Goal: Information Seeking & Learning: Learn about a topic

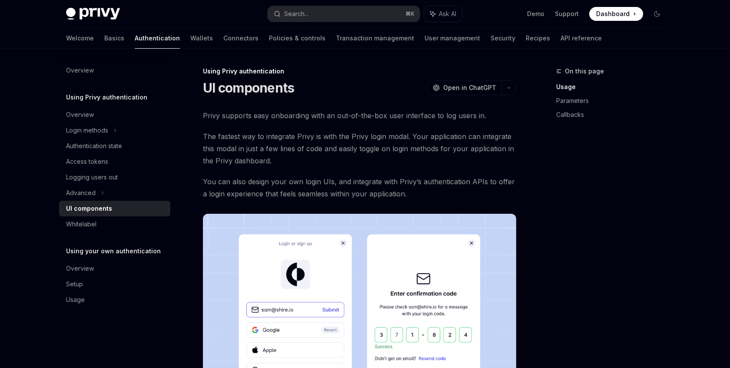
type textarea "*"
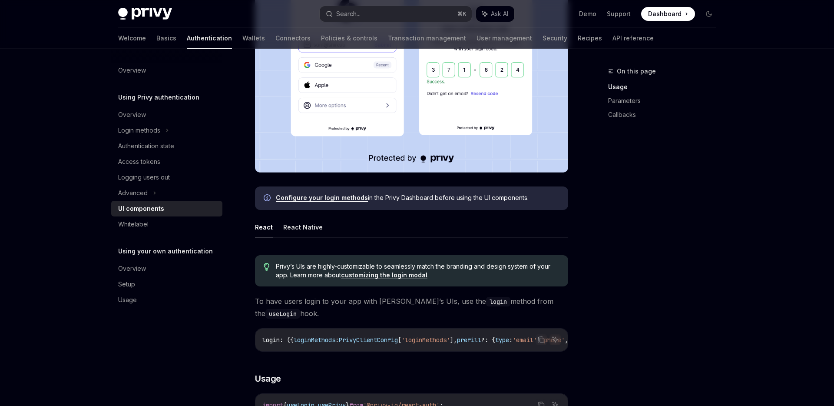
scroll to position [425, 0]
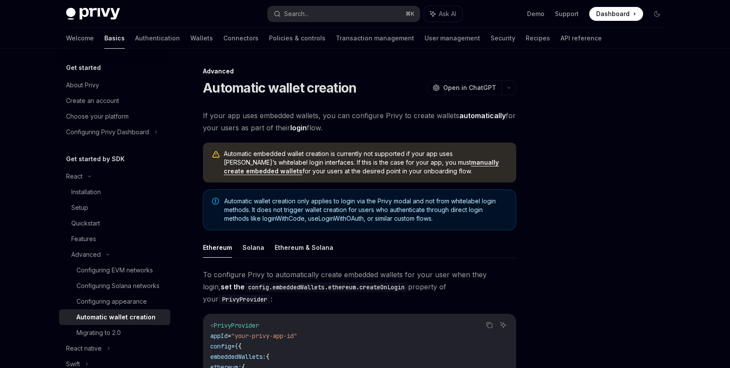
type textarea "*"
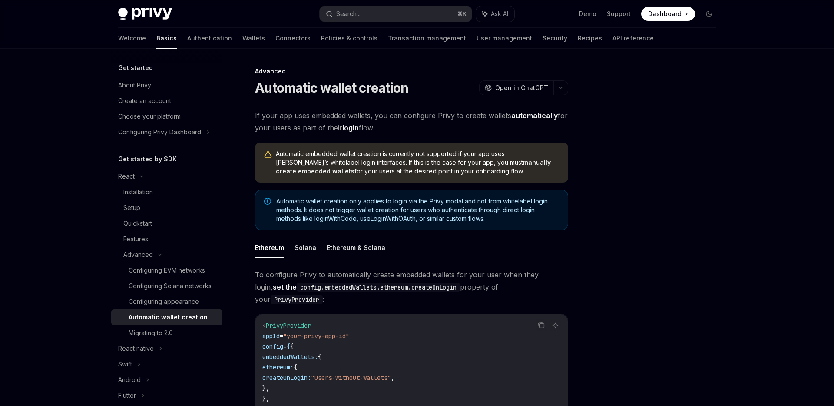
scroll to position [180, 0]
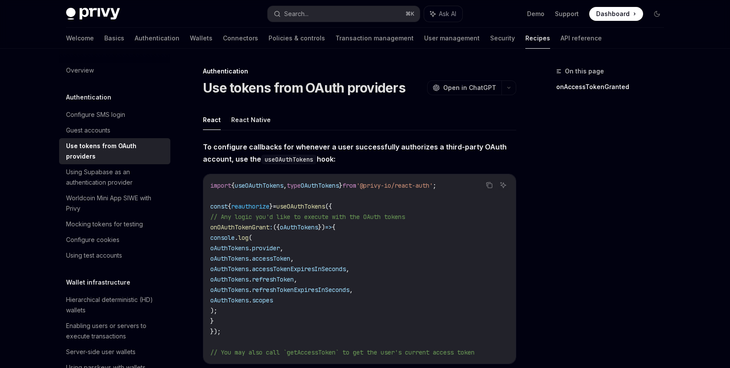
type textarea "*"
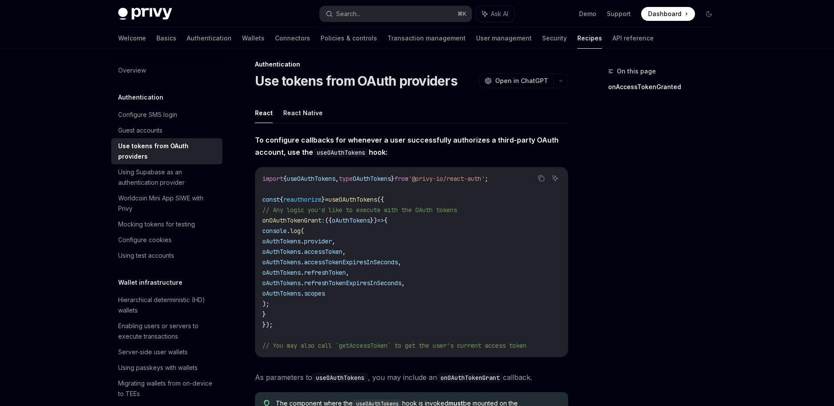
scroll to position [66, 0]
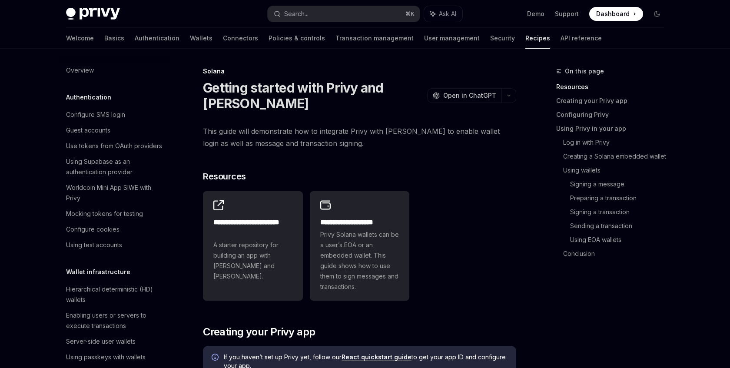
type textarea "*"
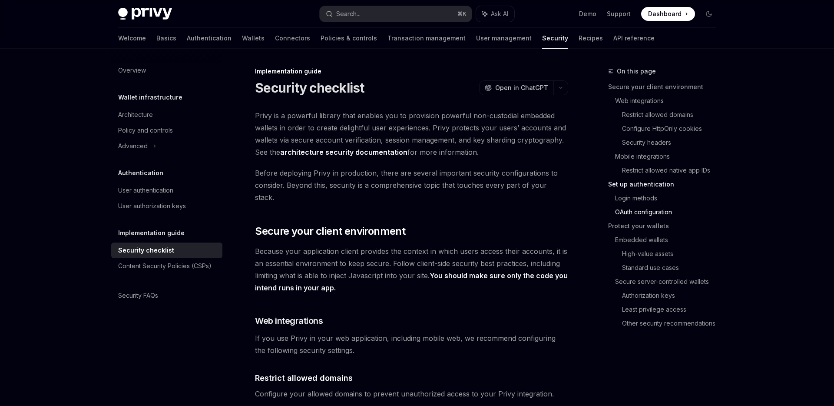
scroll to position [942, 0]
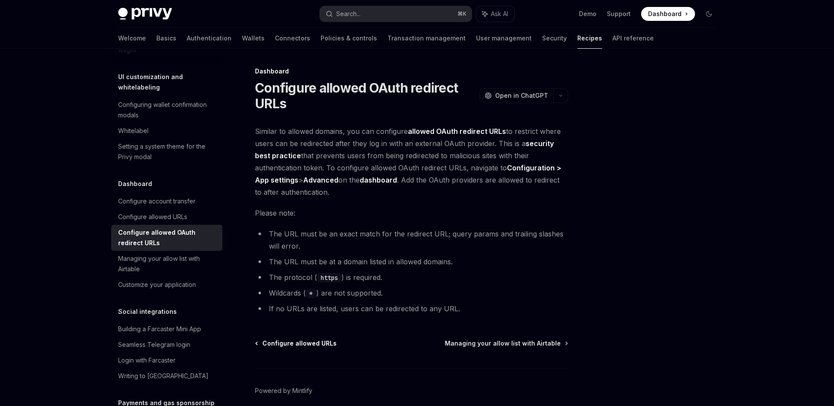
click at [316, 342] on span "Configure allowed URLs" at bounding box center [299, 343] width 74 height 9
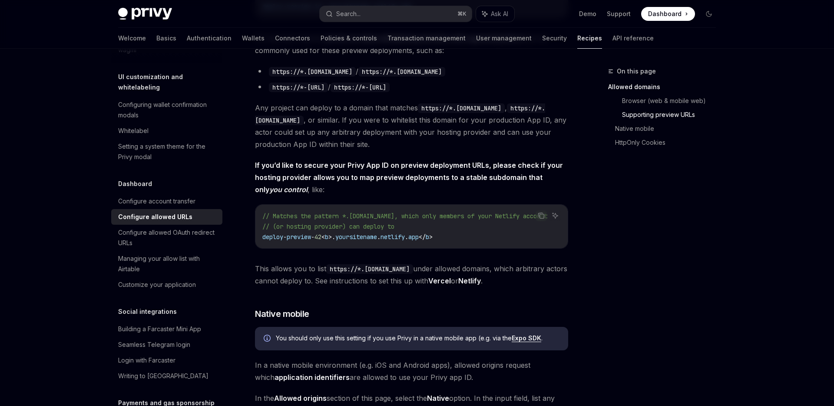
scroll to position [868, 0]
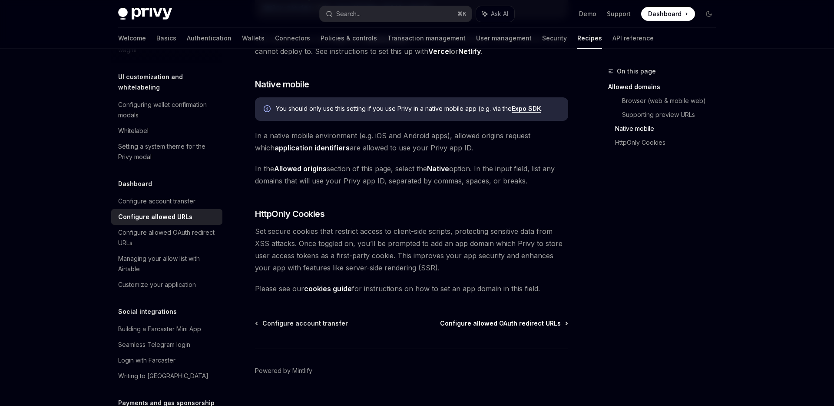
click at [500, 319] on span "Configure allowed OAuth redirect URLs" at bounding box center [500, 323] width 121 height 9
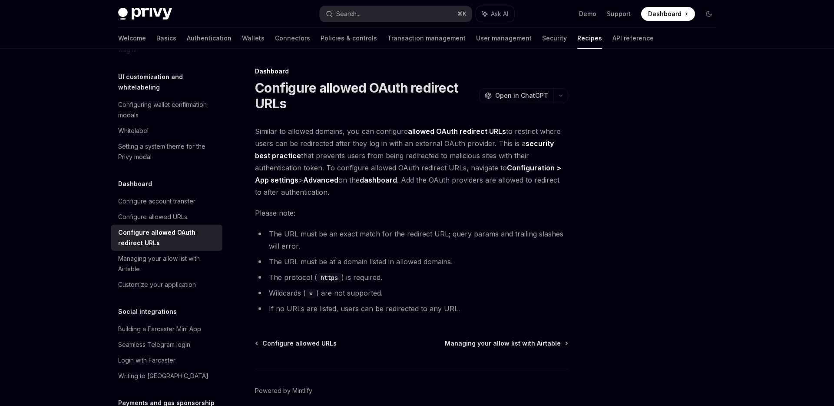
scroll to position [38, 0]
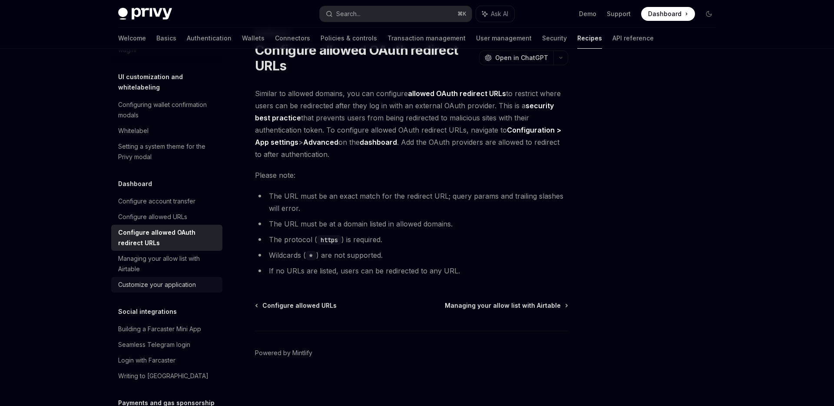
click at [192, 279] on div "Customize your application" at bounding box center [157, 284] width 78 height 10
type textarea "*"
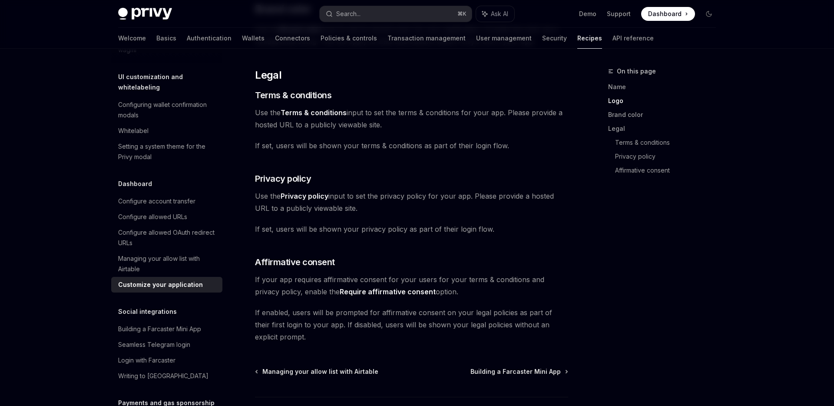
scroll to position [308, 0]
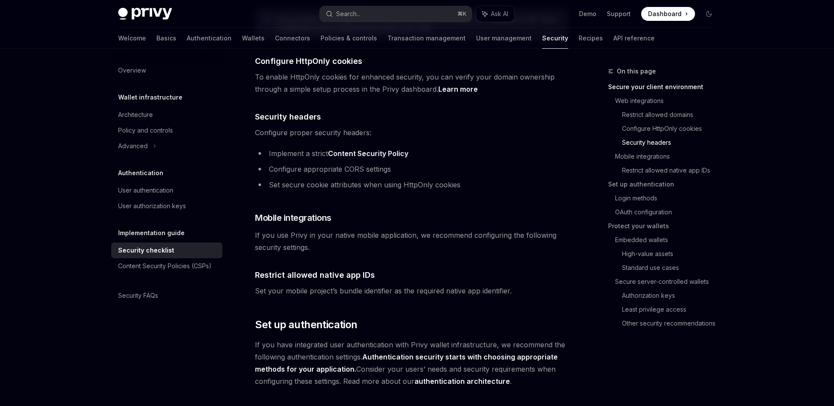
scroll to position [508, 0]
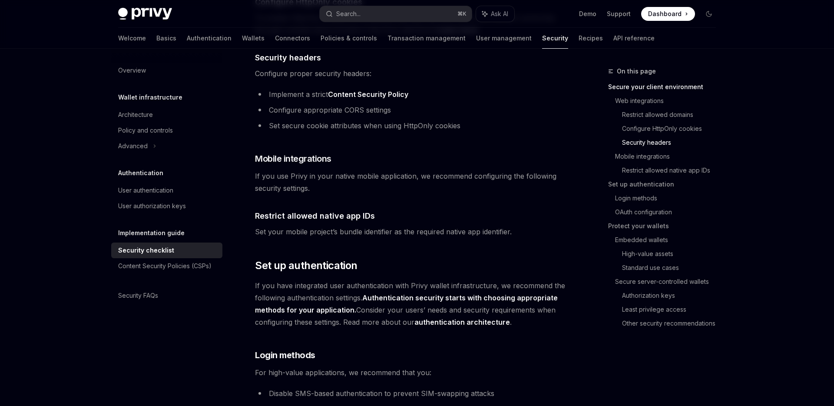
click at [416, 170] on span "If you use Privy in your native mobile application, we recommend configuring th…" at bounding box center [411, 182] width 313 height 24
